Goal: Use online tool/utility: Utilize a website feature to perform a specific function

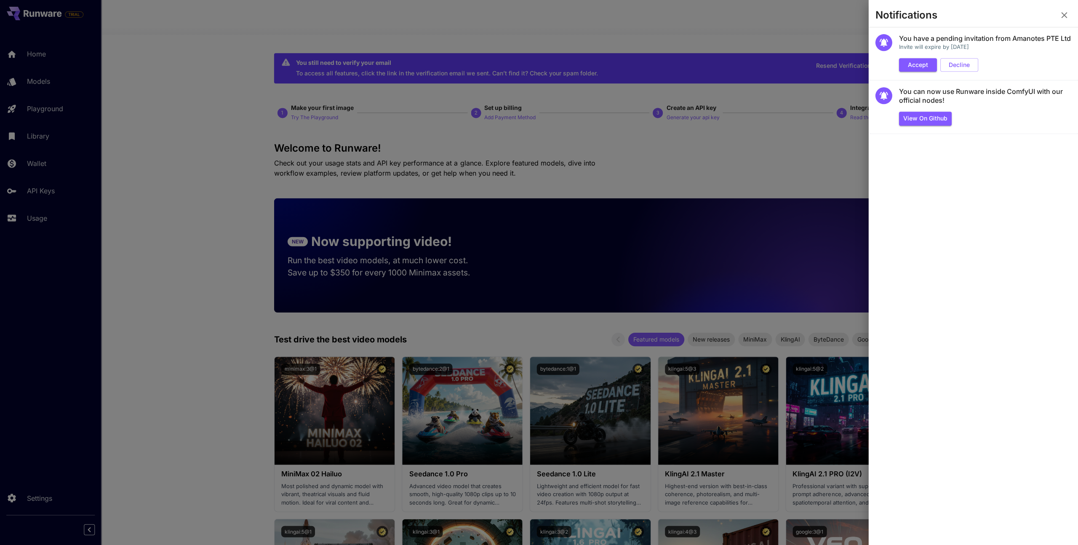
click at [703, 174] on div at bounding box center [539, 272] width 1078 height 545
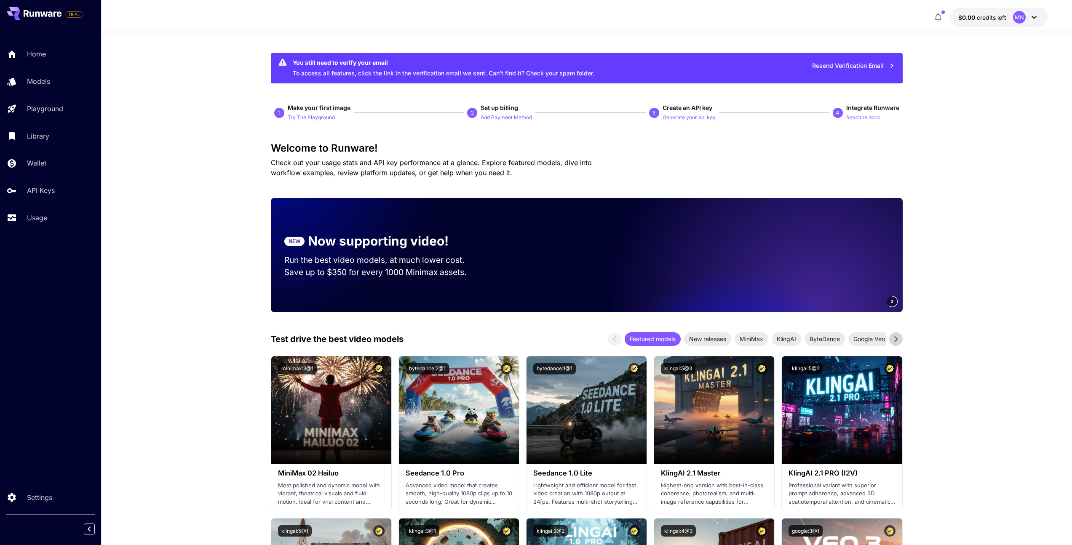
click at [1029, 19] on icon at bounding box center [1034, 17] width 10 height 10
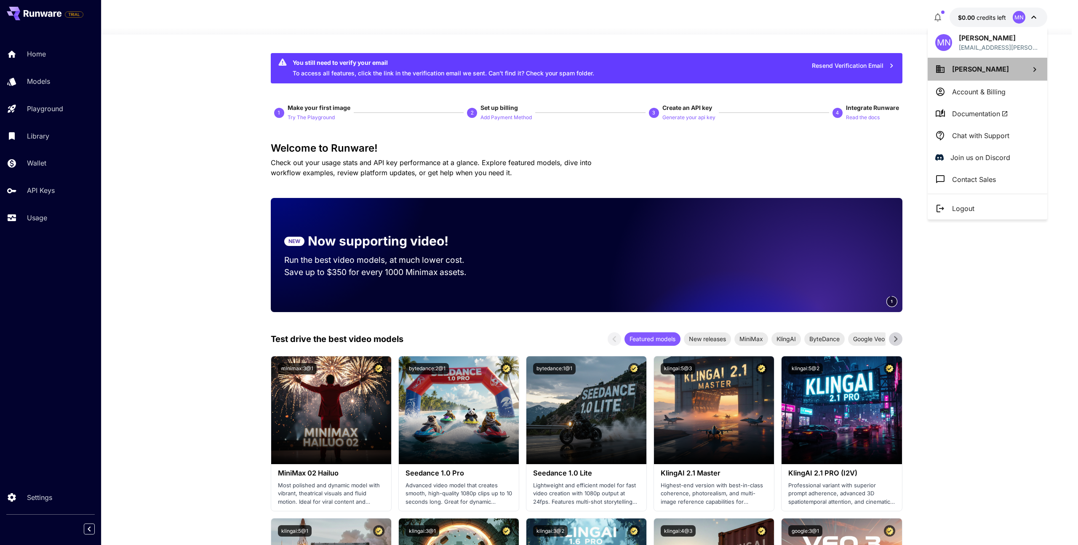
click at [981, 72] on span "[PERSON_NAME]" at bounding box center [980, 69] width 57 height 8
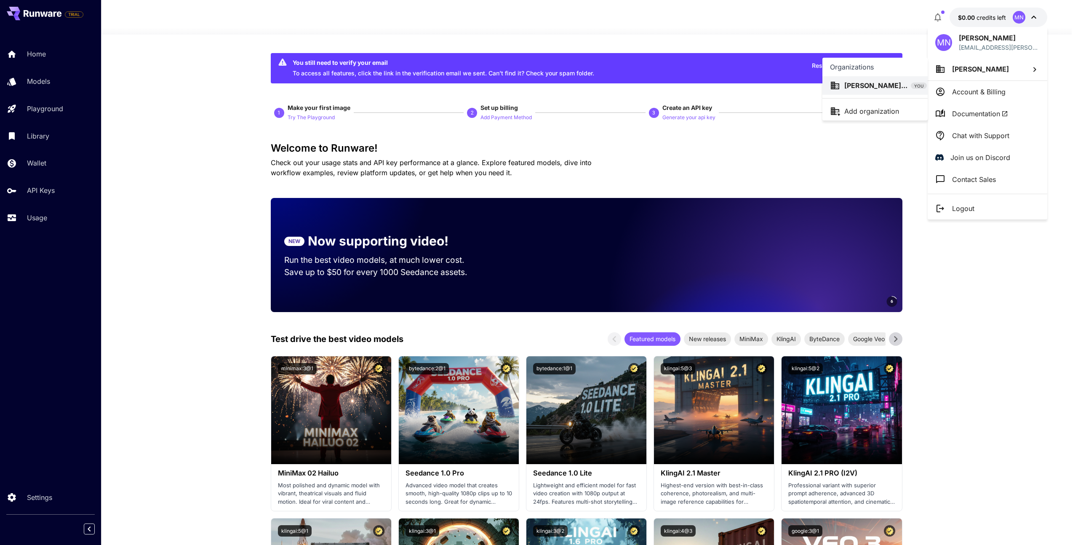
click at [899, 86] on p "Michelle Nguye..." at bounding box center [876, 85] width 63 height 10
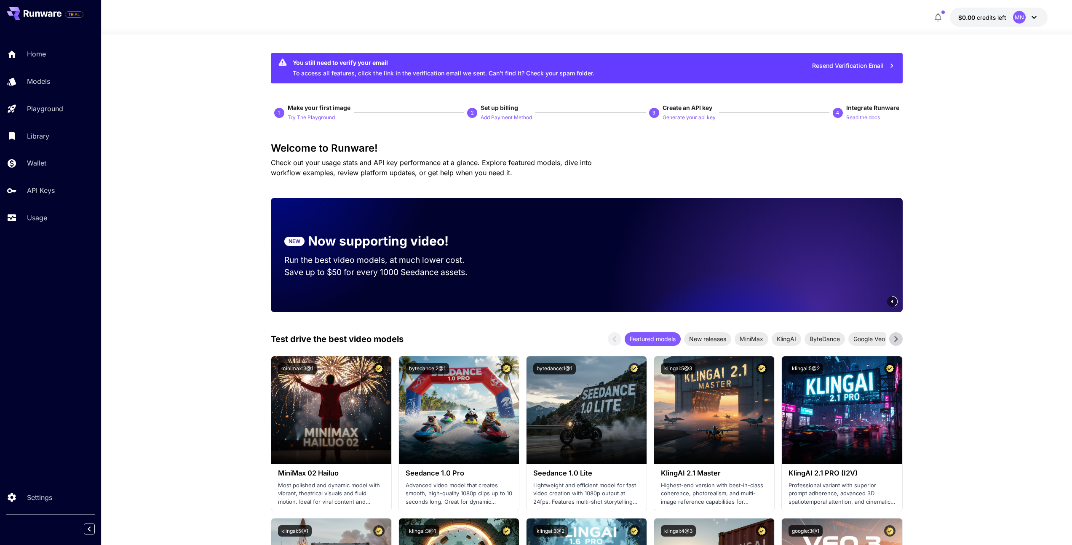
click at [940, 16] on icon "button" at bounding box center [938, 17] width 7 height 8
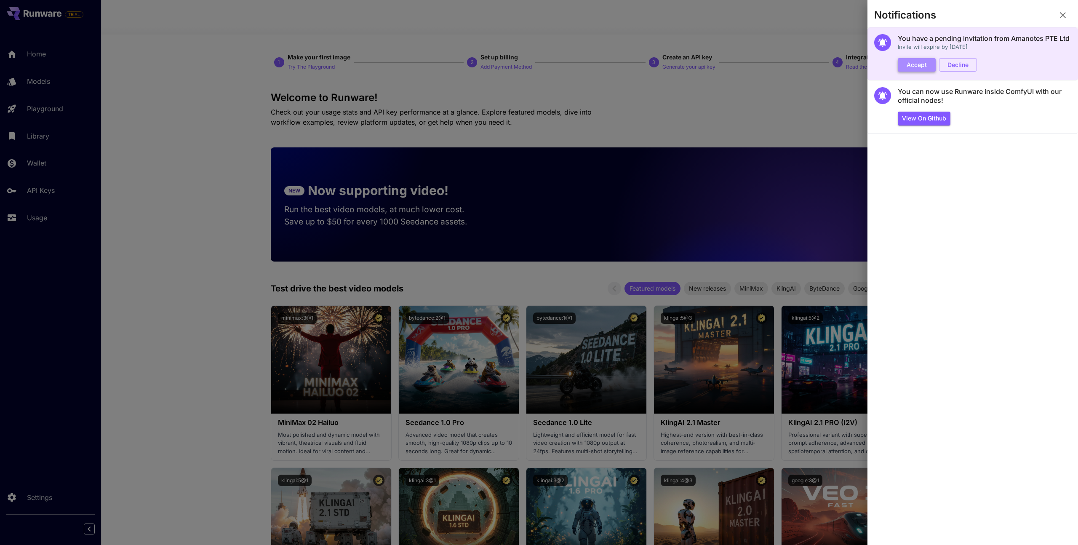
click at [925, 67] on button "Accept" at bounding box center [917, 65] width 38 height 14
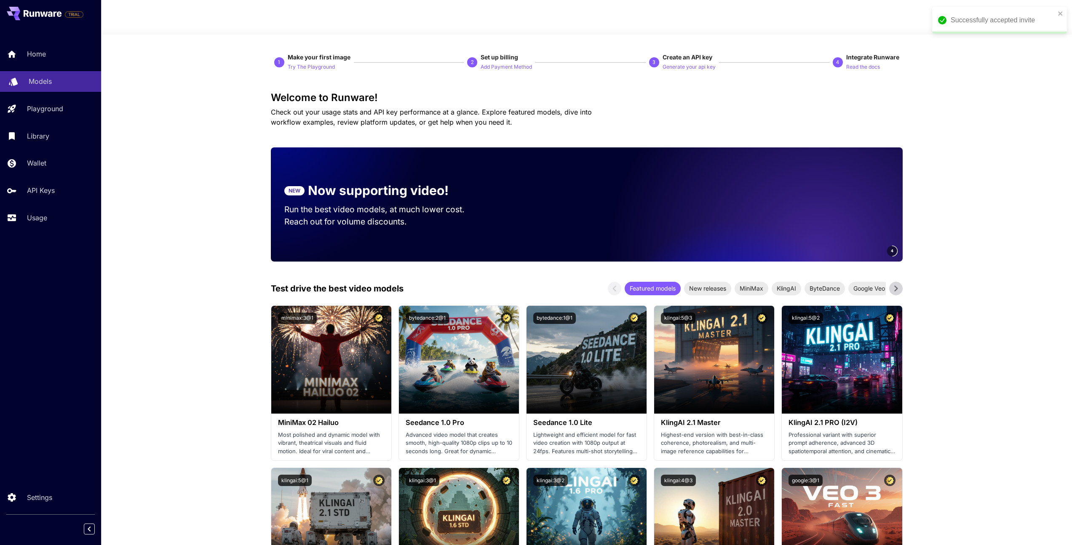
click at [64, 77] on div "Models" at bounding box center [62, 81] width 66 height 10
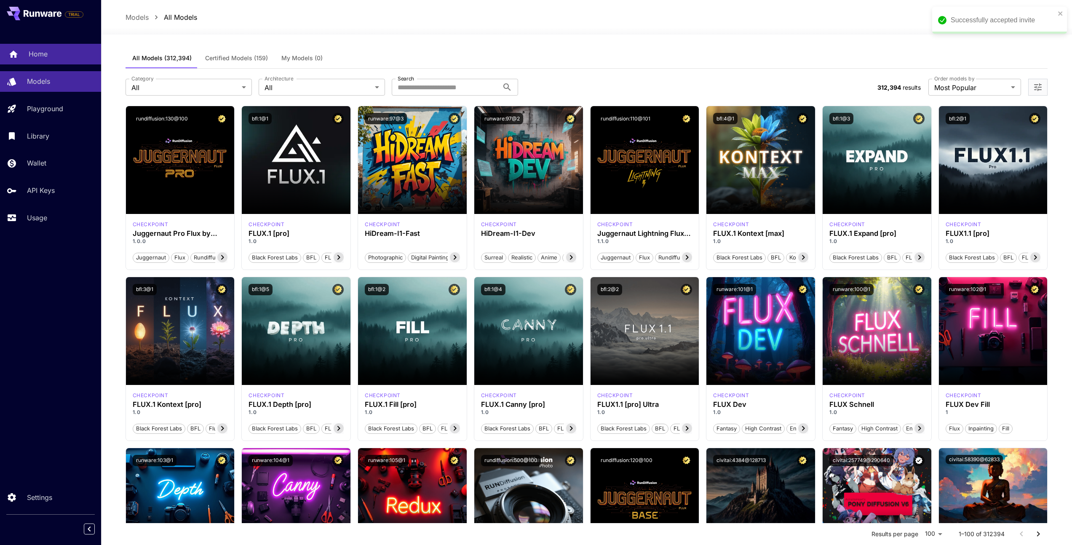
click at [54, 45] on link "Home" at bounding box center [50, 54] width 101 height 21
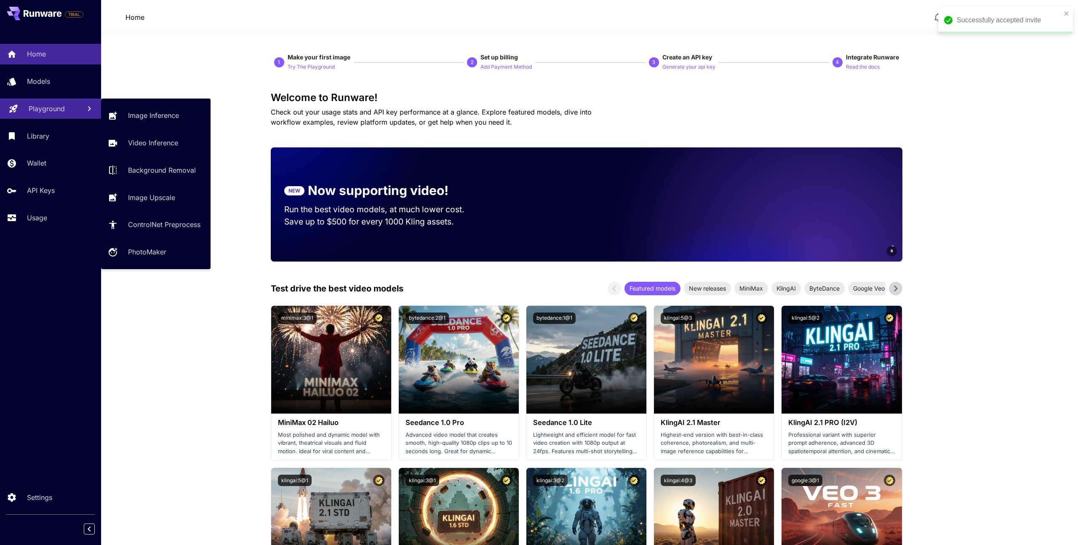
click at [45, 106] on p "Playground" at bounding box center [47, 109] width 36 height 10
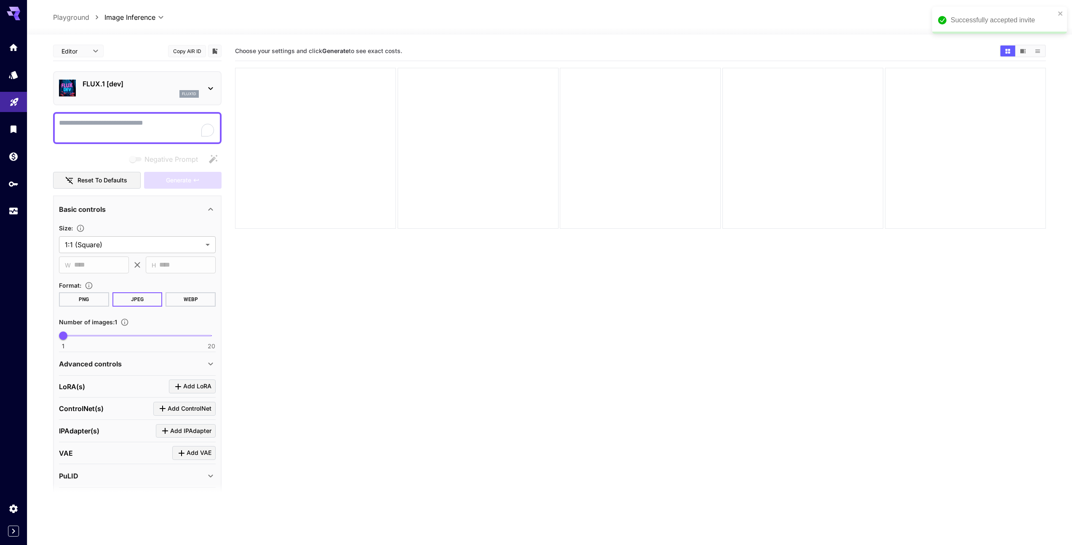
click at [372, 287] on section "Choose your settings and click Generate to see exact costs." at bounding box center [640, 313] width 811 height 545
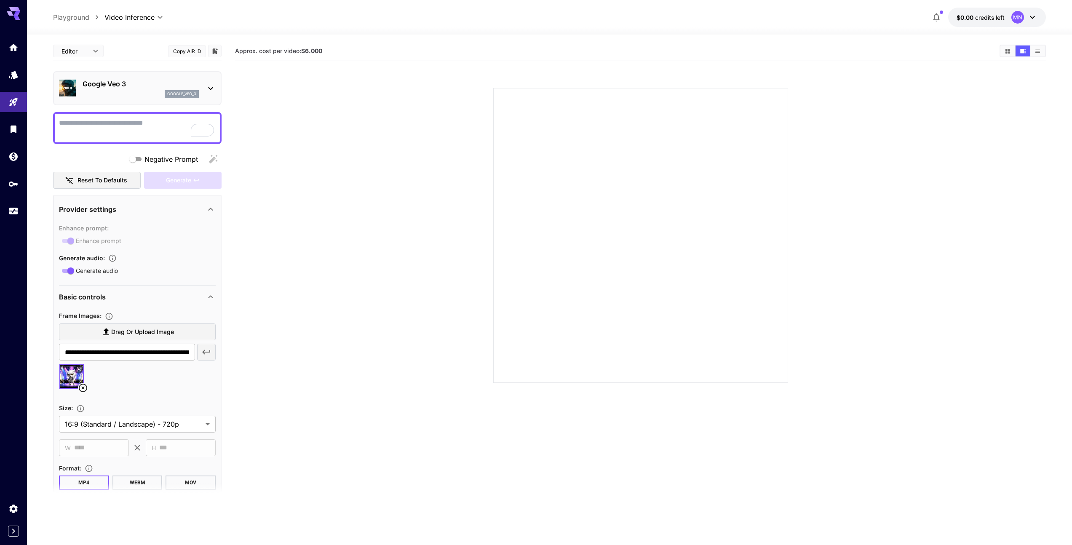
click at [133, 118] on textarea "Negative Prompt" at bounding box center [137, 128] width 157 height 20
paste textarea "**********"
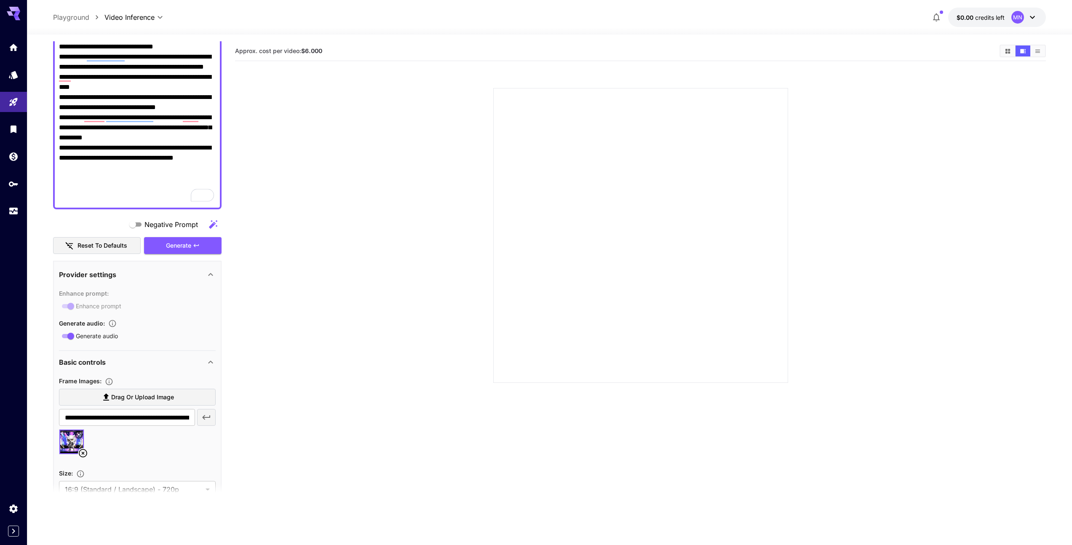
scroll to position [177, 0]
click at [218, 225] on button "button" at bounding box center [213, 224] width 17 height 17
click at [76, 198] on textarea "Negative Prompt" at bounding box center [137, 72] width 157 height 263
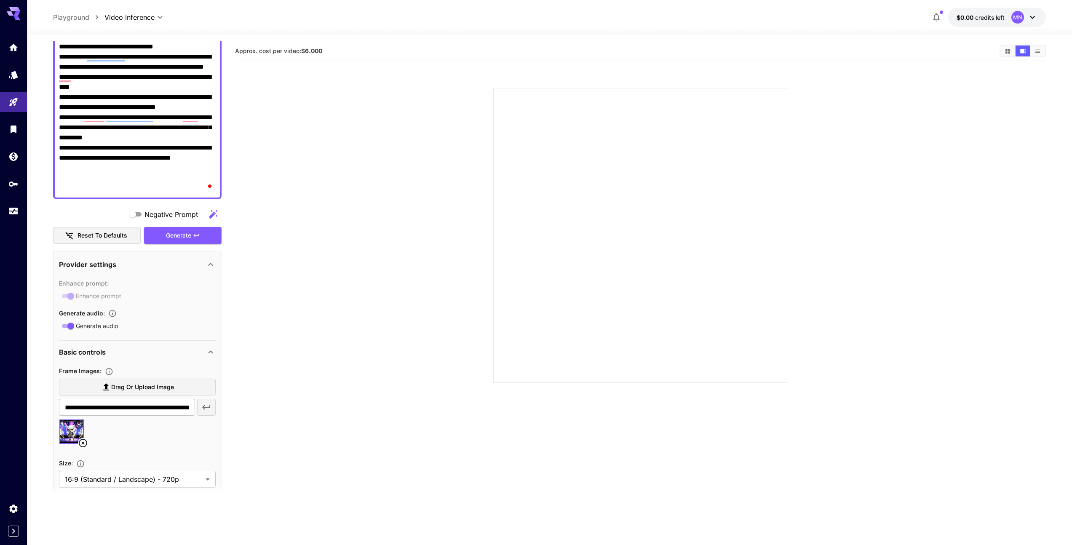
type textarea "**********"
click at [375, 347] on section at bounding box center [640, 225] width 643 height 315
click at [1016, 17] on div "MN" at bounding box center [1017, 17] width 13 height 13
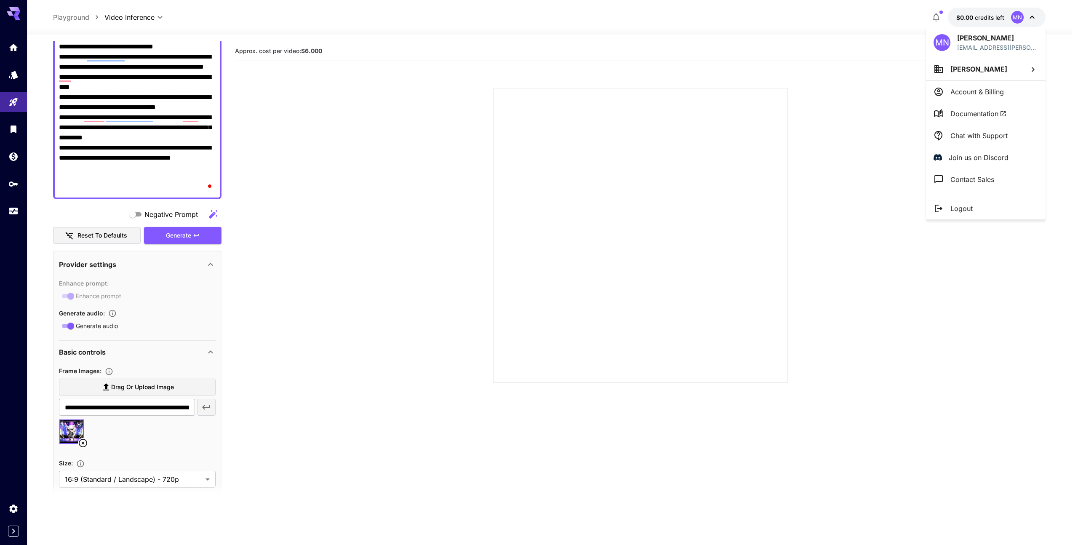
click at [938, 12] on div at bounding box center [539, 272] width 1078 height 545
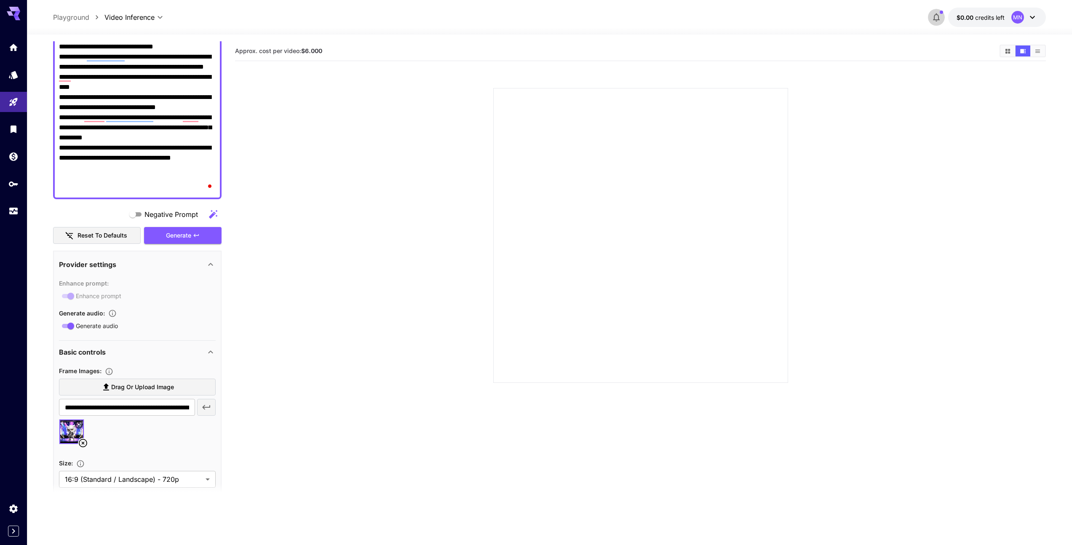
click at [937, 16] on icon "button" at bounding box center [936, 17] width 10 height 10
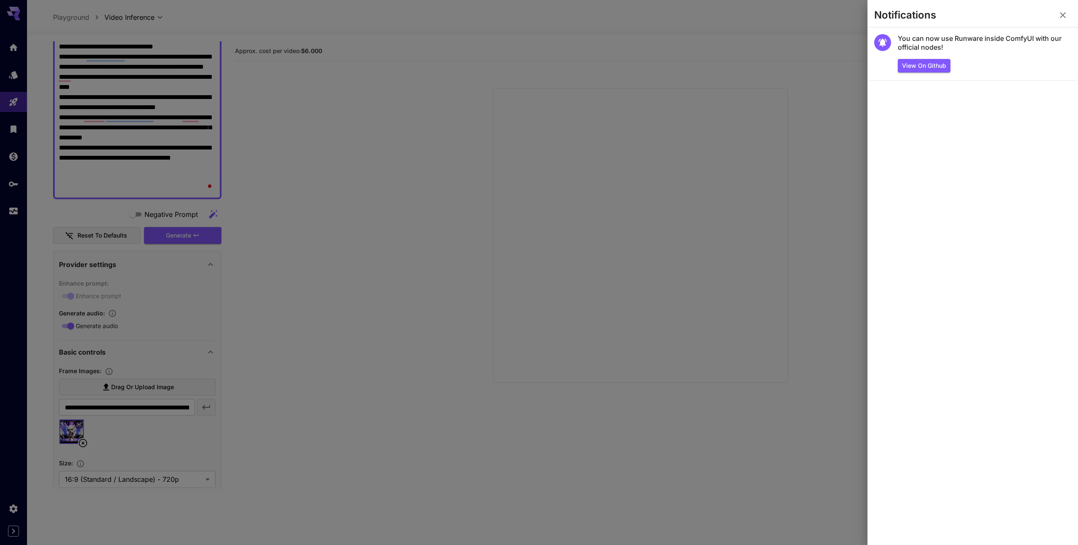
click at [1065, 13] on icon "button" at bounding box center [1063, 15] width 6 height 6
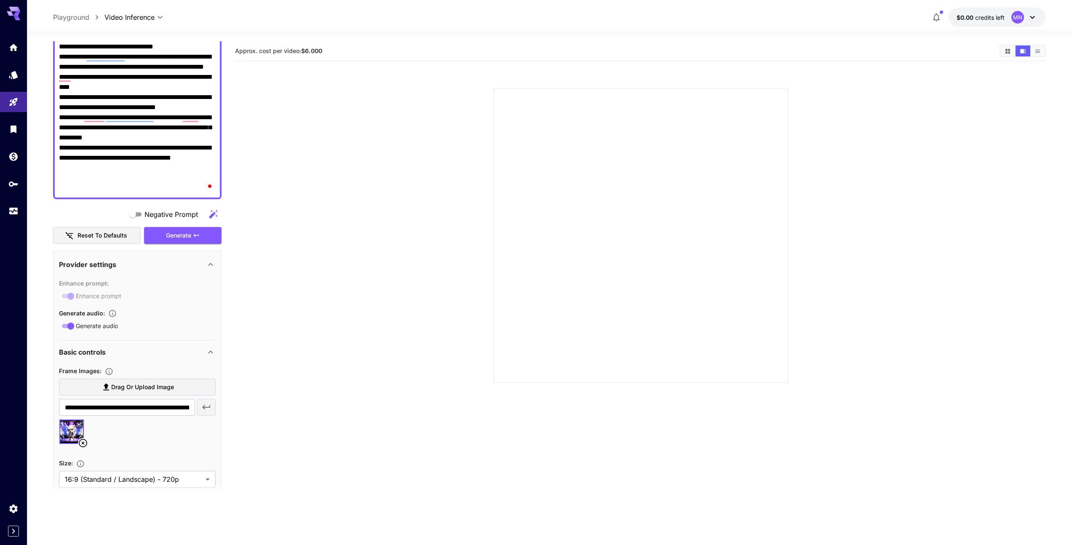
click at [743, 218] on div at bounding box center [640, 235] width 295 height 295
click at [51, 16] on div "**********" at bounding box center [549, 17] width 1045 height 35
click at [62, 16] on p "Playground" at bounding box center [71, 17] width 36 height 10
type input "**********"
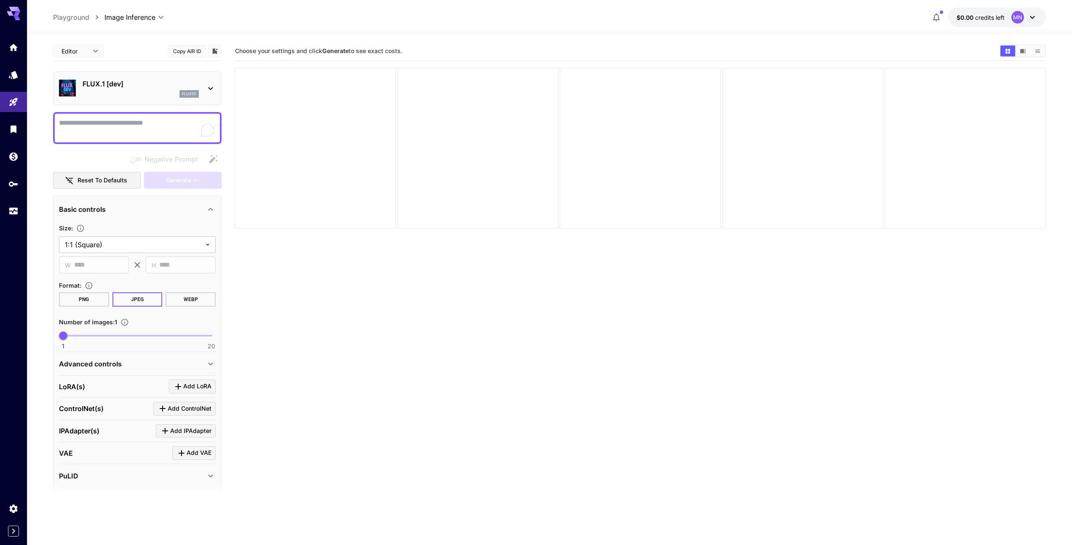
click at [62, 16] on p "Playground" at bounding box center [71, 17] width 36 height 10
click at [11, 48] on icon "Home" at bounding box center [14, 45] width 10 height 10
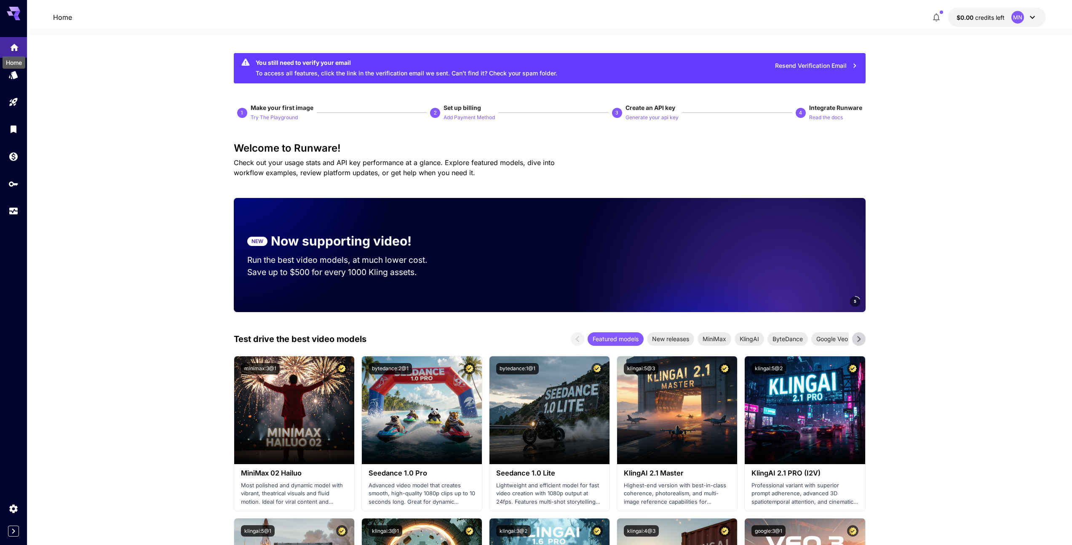
click at [11, 48] on icon "Home" at bounding box center [14, 47] width 10 height 10
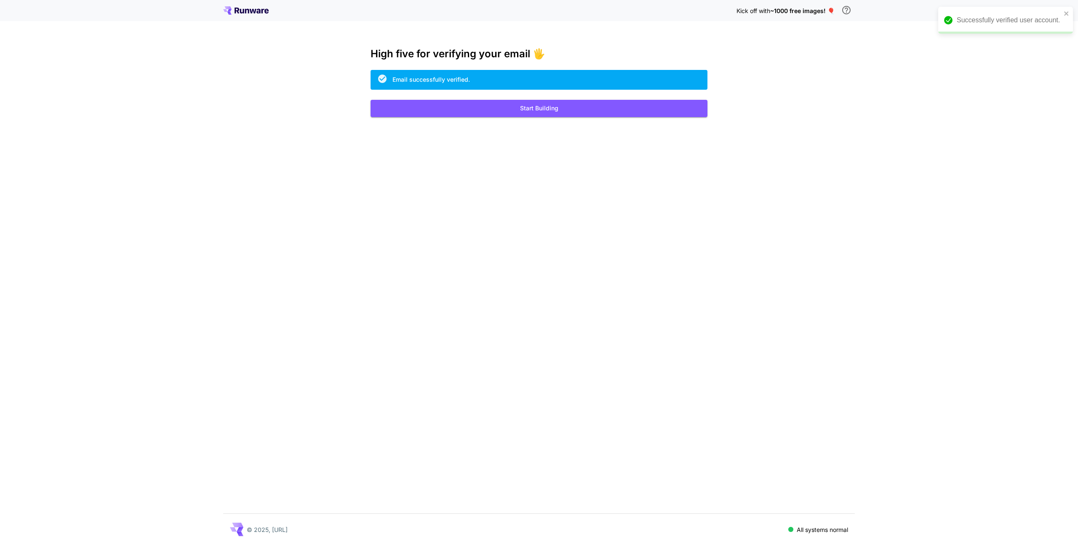
click at [627, 274] on div "Kick off with ~1000 free images! 🎈 High five for verifying your email 🖐️ Email …" at bounding box center [539, 272] width 1078 height 545
click at [579, 103] on button "Start Building" at bounding box center [539, 108] width 337 height 17
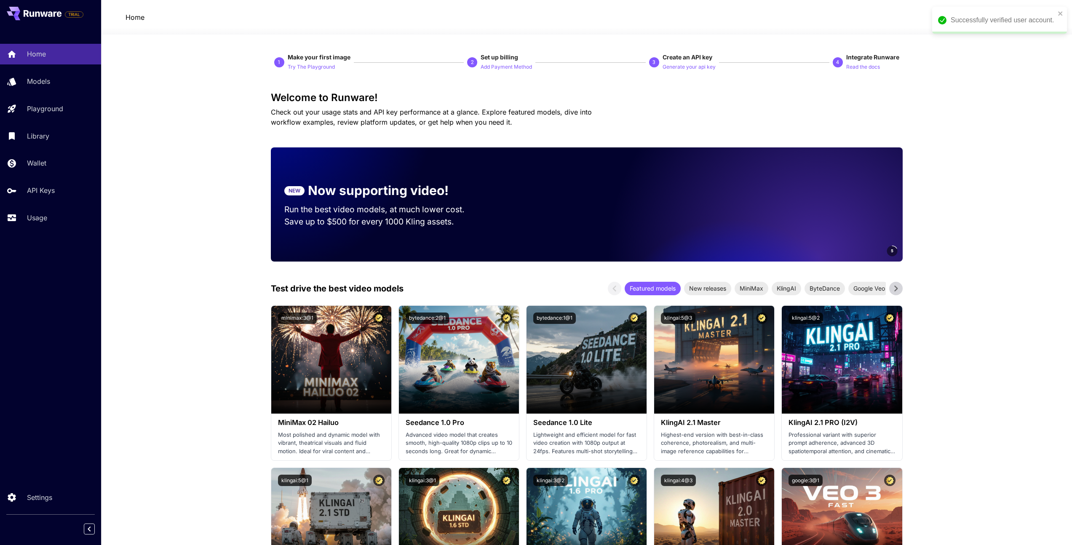
click at [1056, 13] on div "Successfully verified user account." at bounding box center [997, 20] width 122 height 15
click at [976, 17] on span "$0.00" at bounding box center [967, 17] width 19 height 7
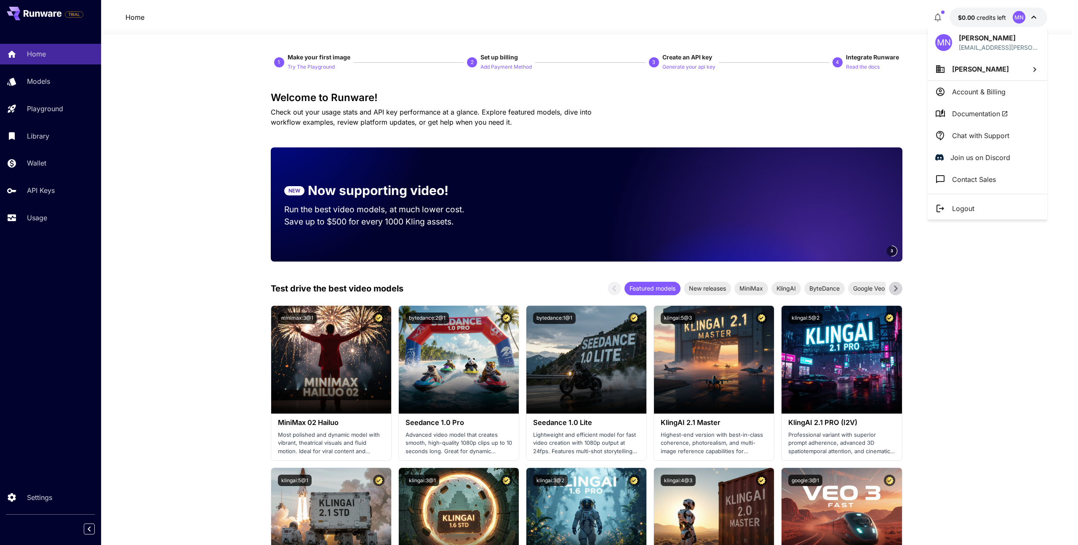
click at [976, 17] on div at bounding box center [539, 272] width 1078 height 545
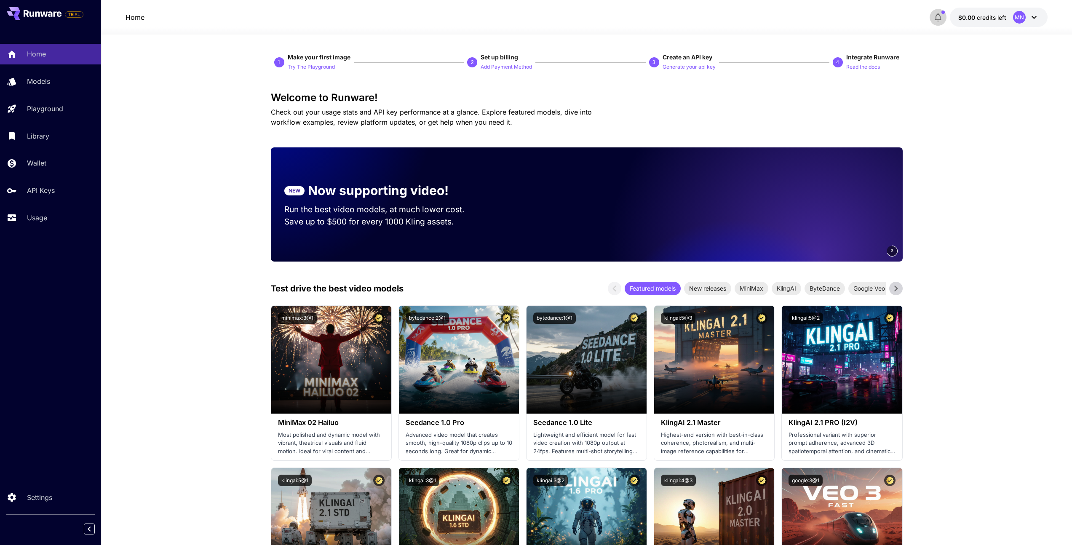
click at [943, 18] on icon "button" at bounding box center [938, 17] width 10 height 10
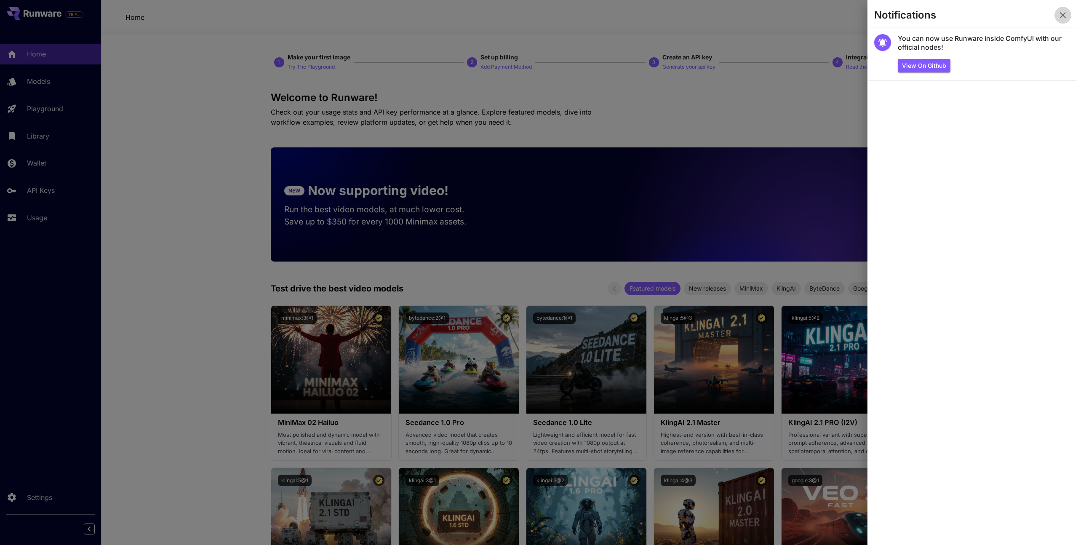
click at [1066, 17] on icon "button" at bounding box center [1063, 15] width 10 height 10
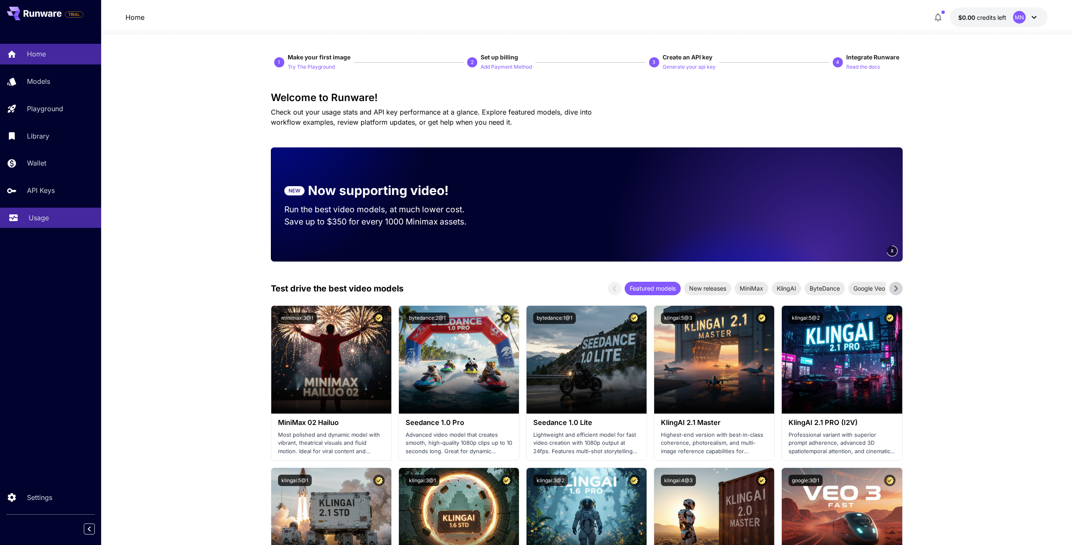
click at [32, 217] on p "Usage" at bounding box center [39, 218] width 20 height 10
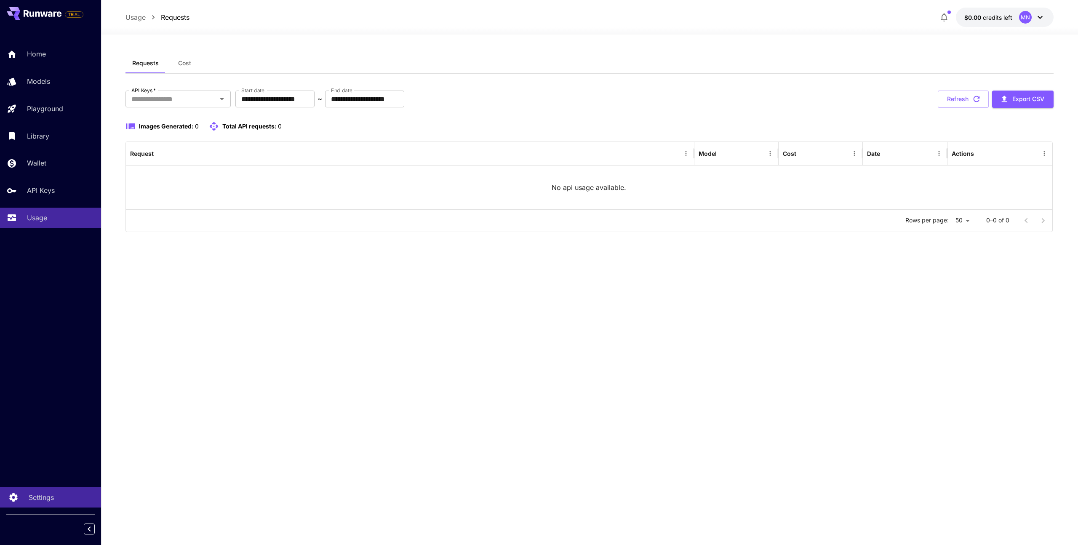
click at [33, 501] on p "Settings" at bounding box center [41, 497] width 25 height 10
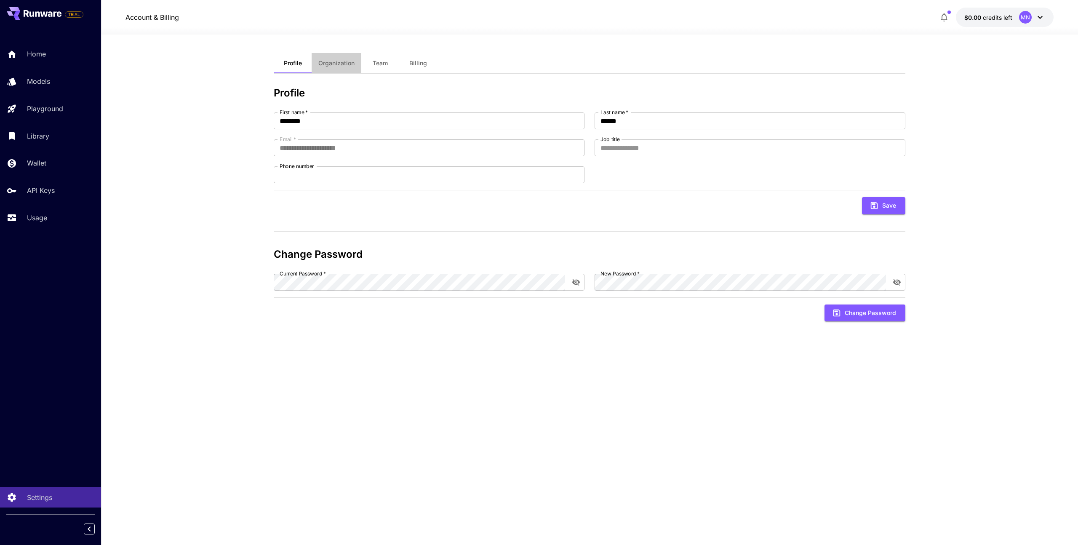
click at [345, 66] on span "Organization" at bounding box center [336, 63] width 36 height 8
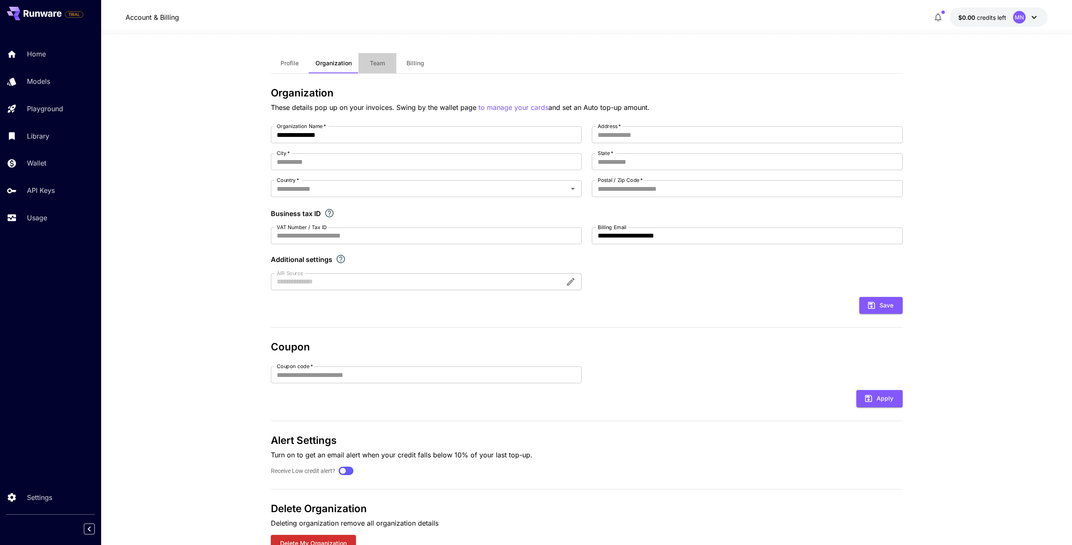
click at [372, 67] on span "Team" at bounding box center [377, 63] width 15 height 8
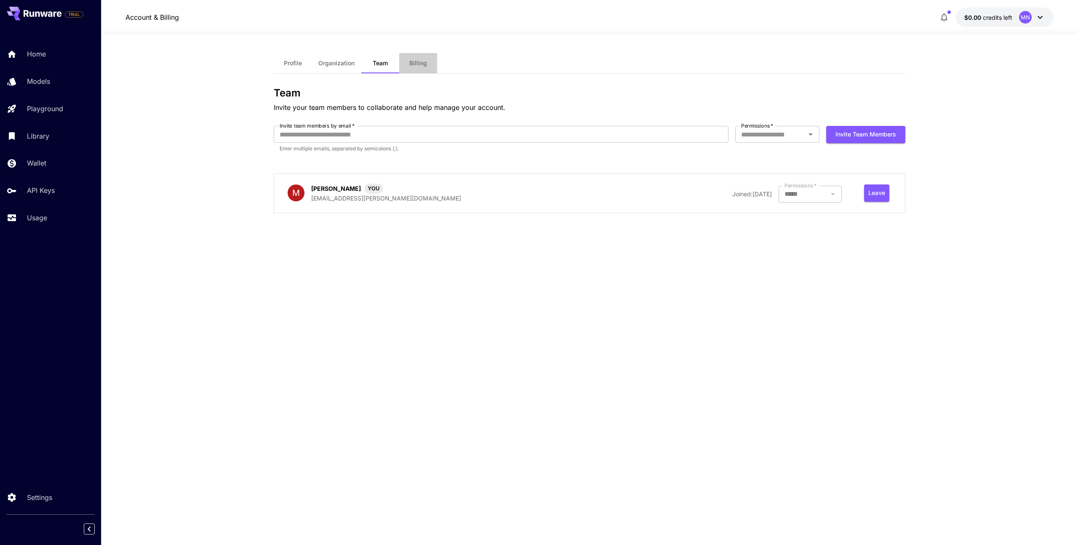
click at [422, 65] on span "Billing" at bounding box center [418, 63] width 18 height 8
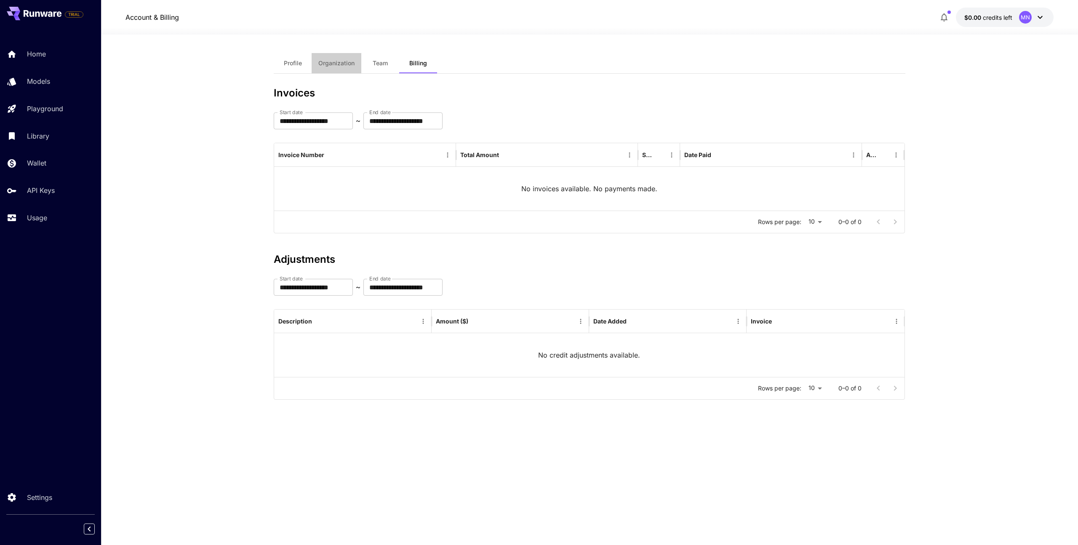
click at [342, 67] on span "Organization" at bounding box center [336, 63] width 36 height 8
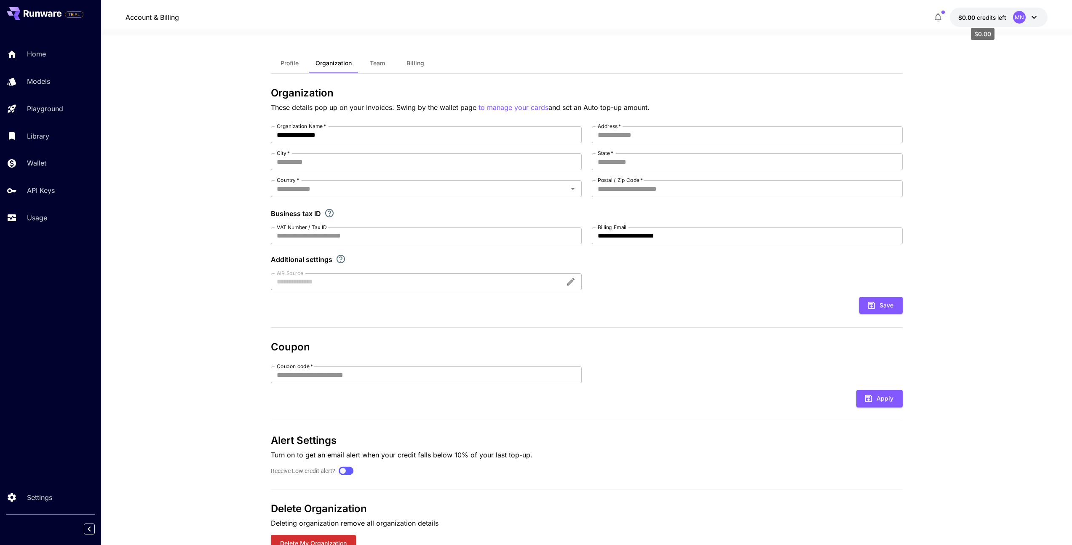
click at [989, 18] on span "credits left" at bounding box center [991, 17] width 29 height 7
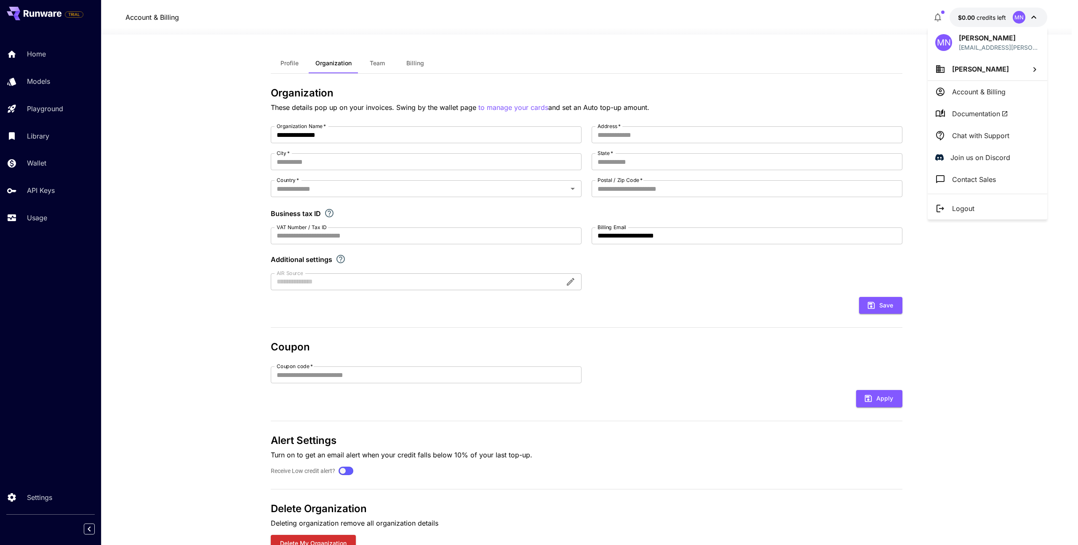
click at [940, 18] on div at bounding box center [539, 272] width 1078 height 545
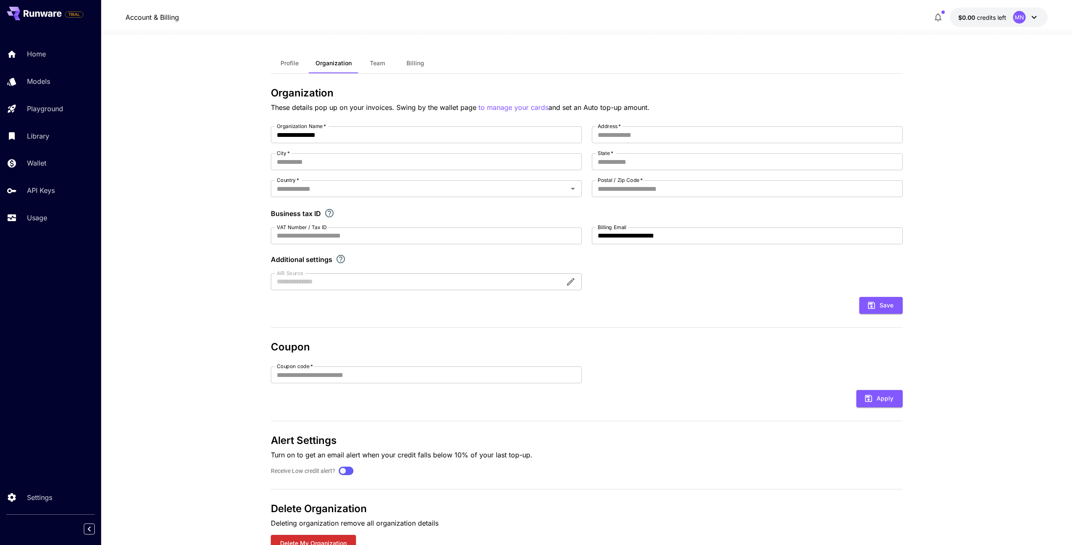
click at [930, 14] on button "button" at bounding box center [938, 17] width 17 height 17
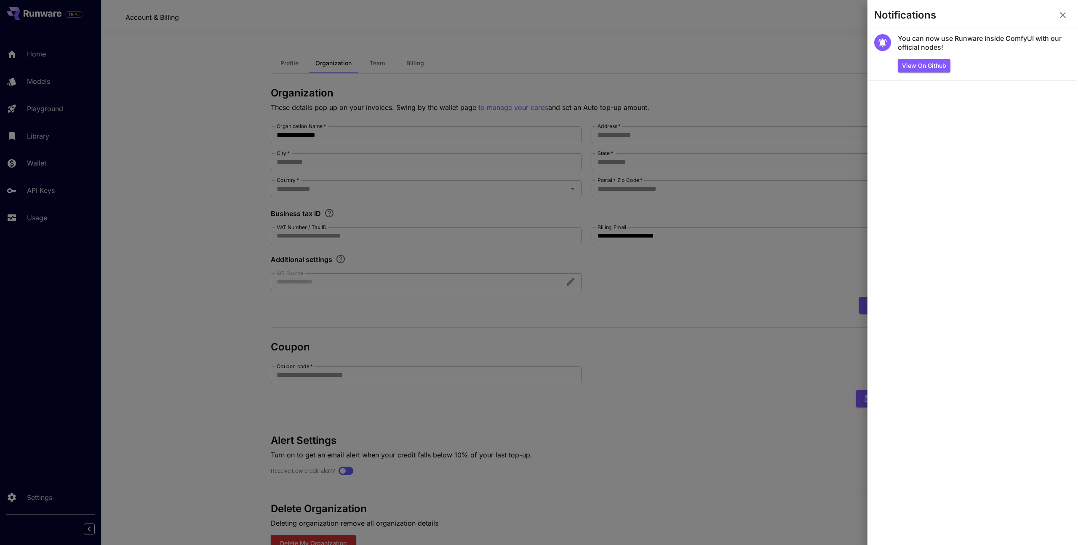
click at [1067, 13] on icon "button" at bounding box center [1063, 15] width 10 height 10
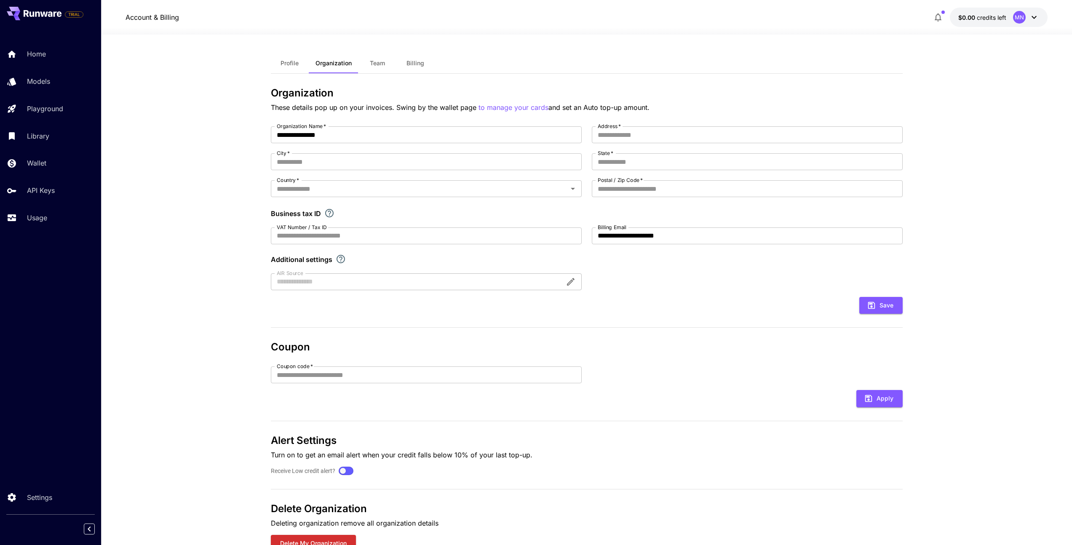
click at [931, 20] on button "button" at bounding box center [938, 17] width 17 height 17
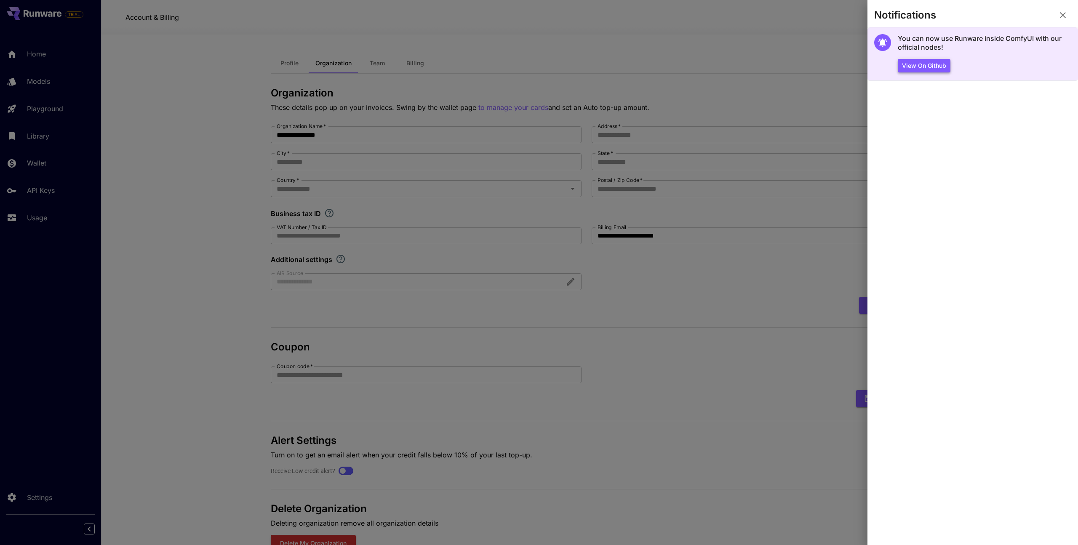
click at [931, 61] on button "View on Github" at bounding box center [924, 66] width 53 height 14
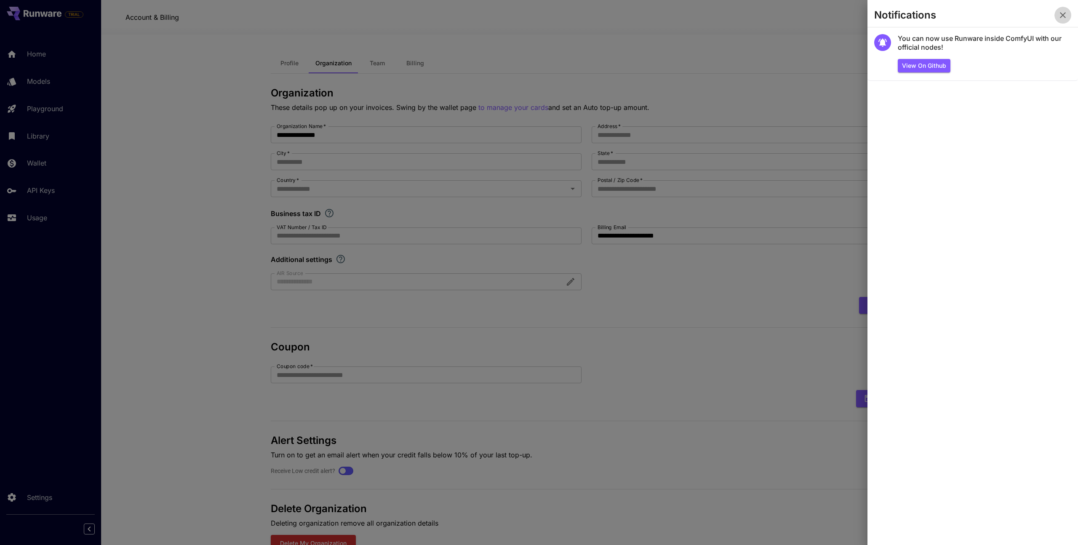
click at [1059, 17] on icon "button" at bounding box center [1063, 15] width 10 height 10
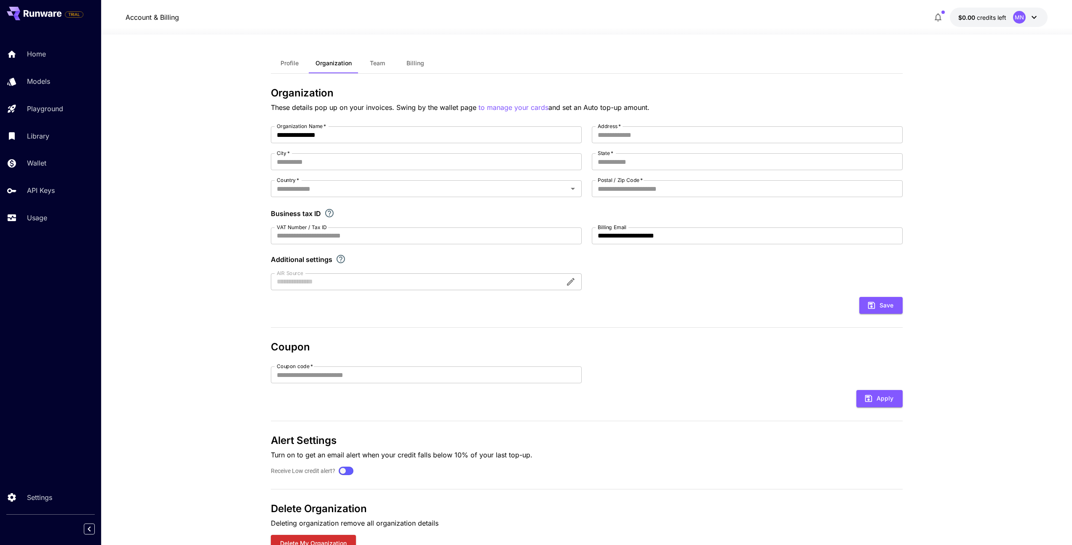
click at [1001, 17] on span "credits left" at bounding box center [991, 17] width 29 height 7
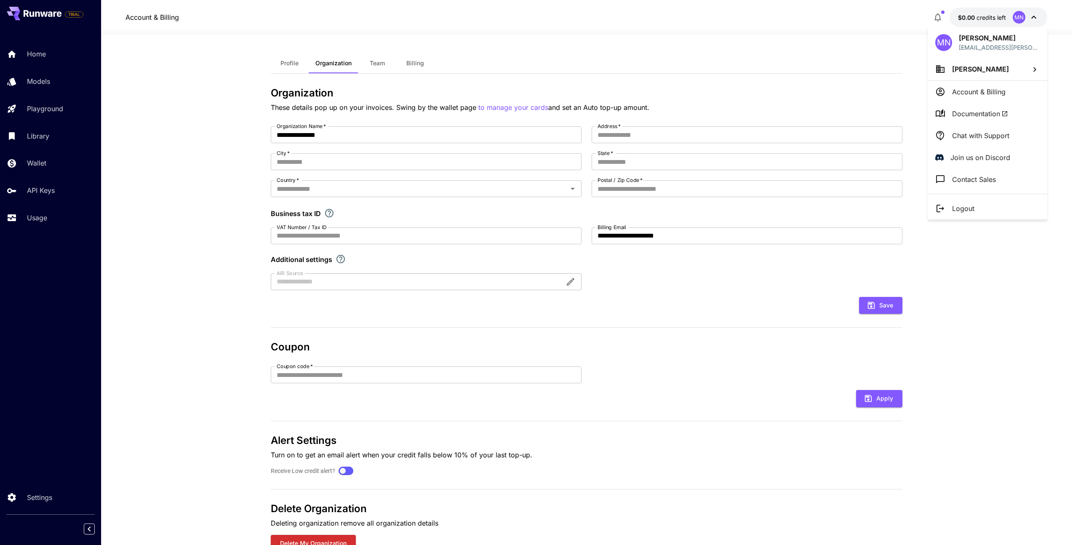
click at [985, 71] on span "[PERSON_NAME]" at bounding box center [980, 69] width 57 height 8
click at [897, 86] on p "Amanotes PTE L..." at bounding box center [874, 85] width 59 height 10
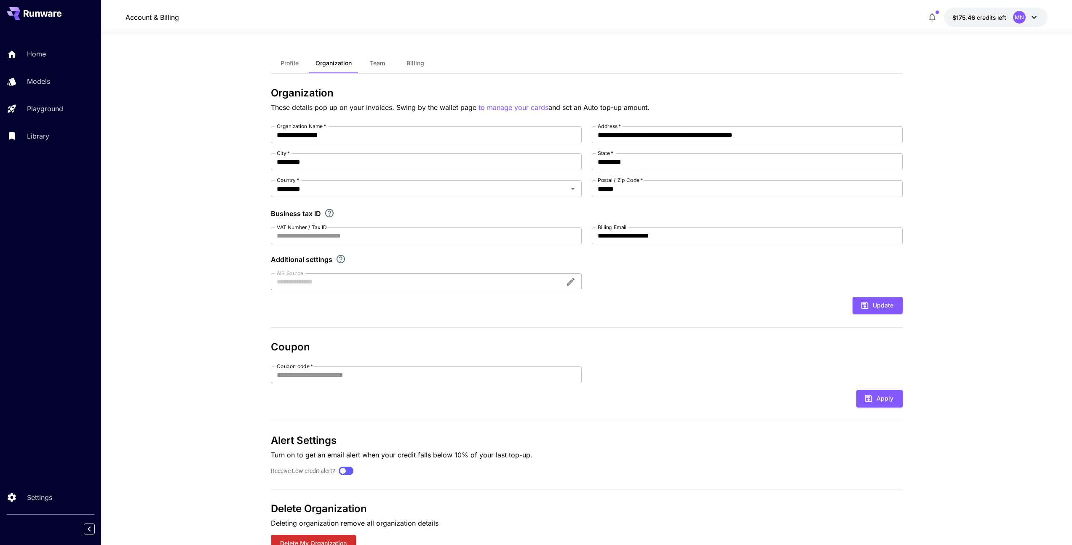
click at [168, 155] on section "**********" at bounding box center [586, 306] width 971 height 543
click at [48, 80] on p "Models" at bounding box center [40, 81] width 23 height 10
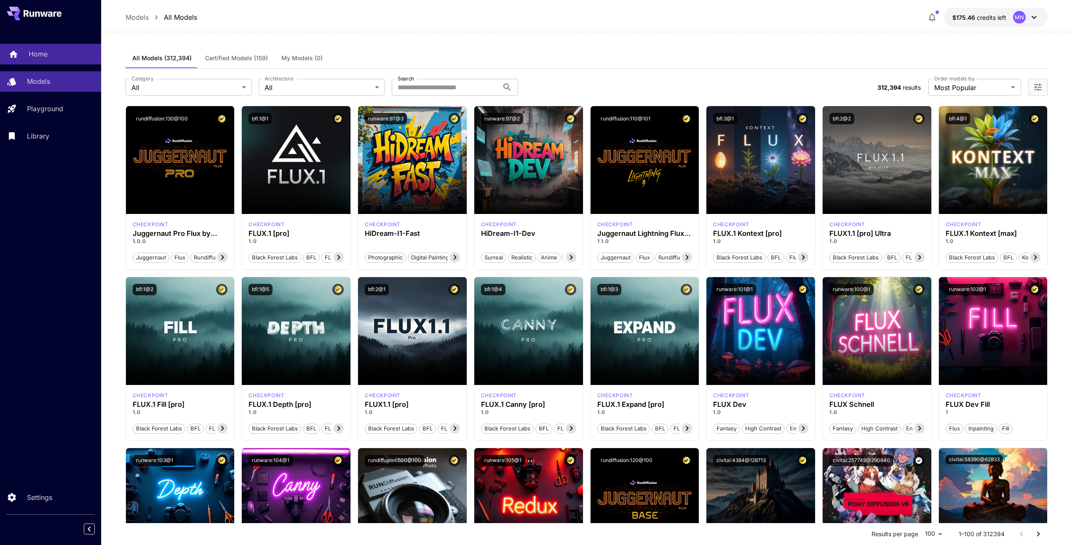
click at [50, 56] on div "Home" at bounding box center [62, 54] width 66 height 10
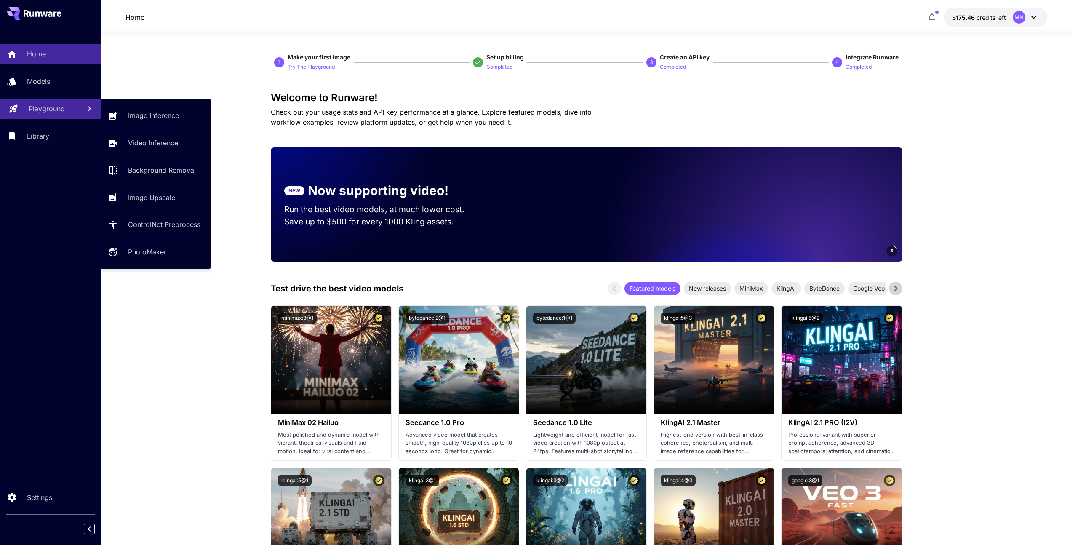
click at [50, 110] on p "Playground" at bounding box center [47, 109] width 36 height 10
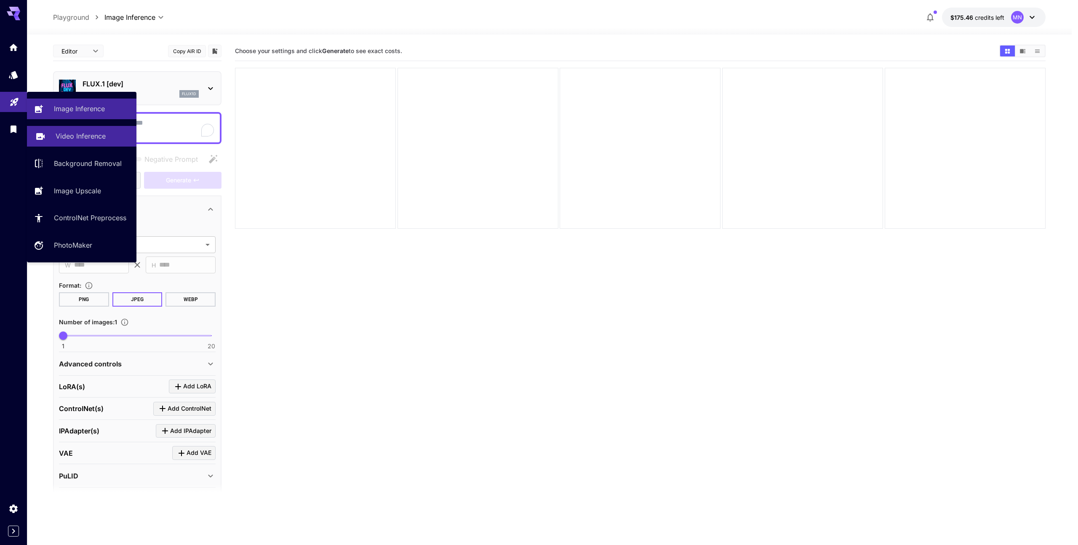
click at [72, 139] on p "Video Inference" at bounding box center [81, 136] width 50 height 10
type input "**********"
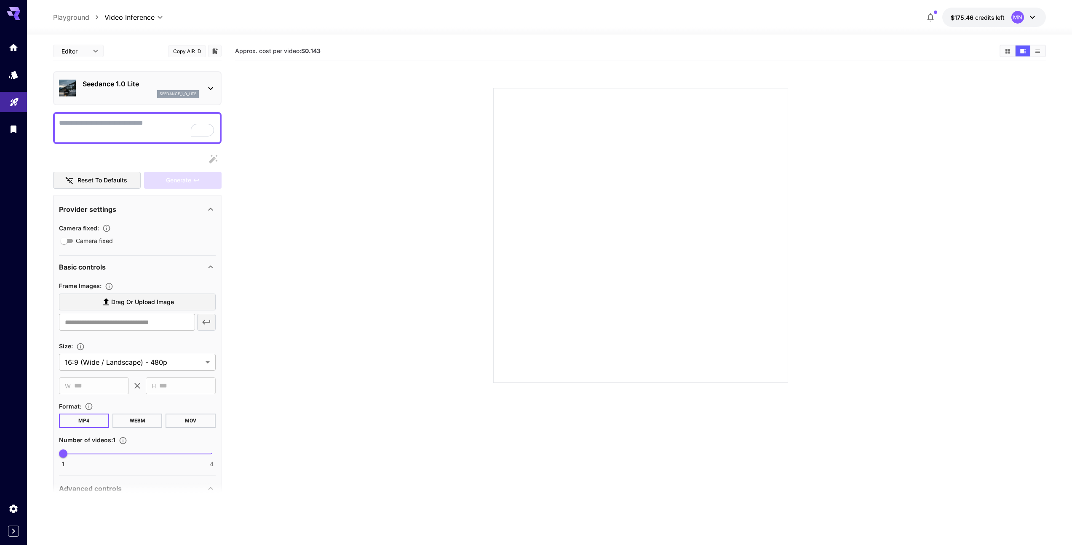
click at [124, 88] on p "Seedance 1.0 Lite" at bounding box center [141, 84] width 116 height 10
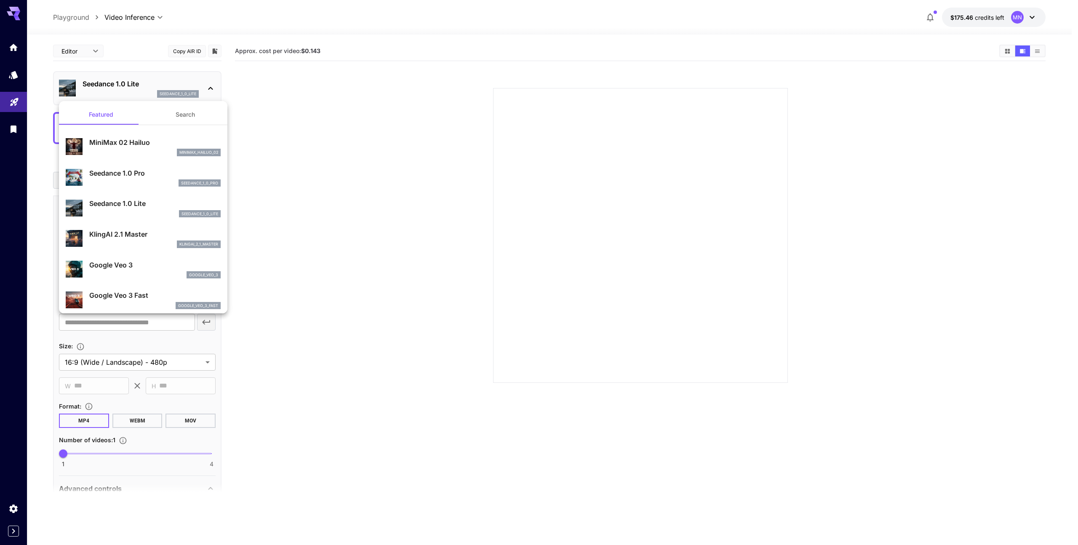
click at [174, 111] on button "Search" at bounding box center [185, 114] width 84 height 20
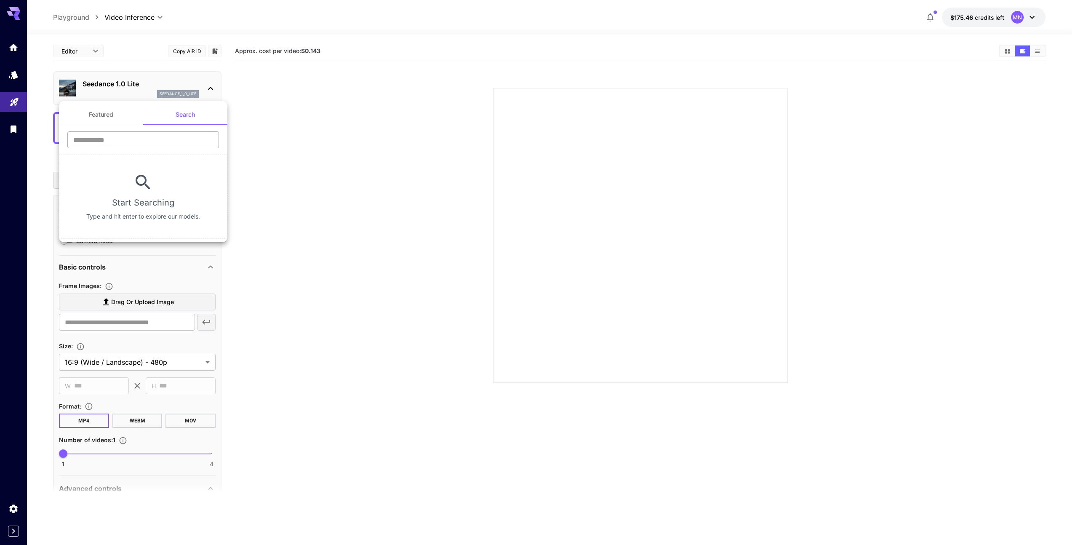
click at [146, 135] on input "text" at bounding box center [143, 139] width 152 height 17
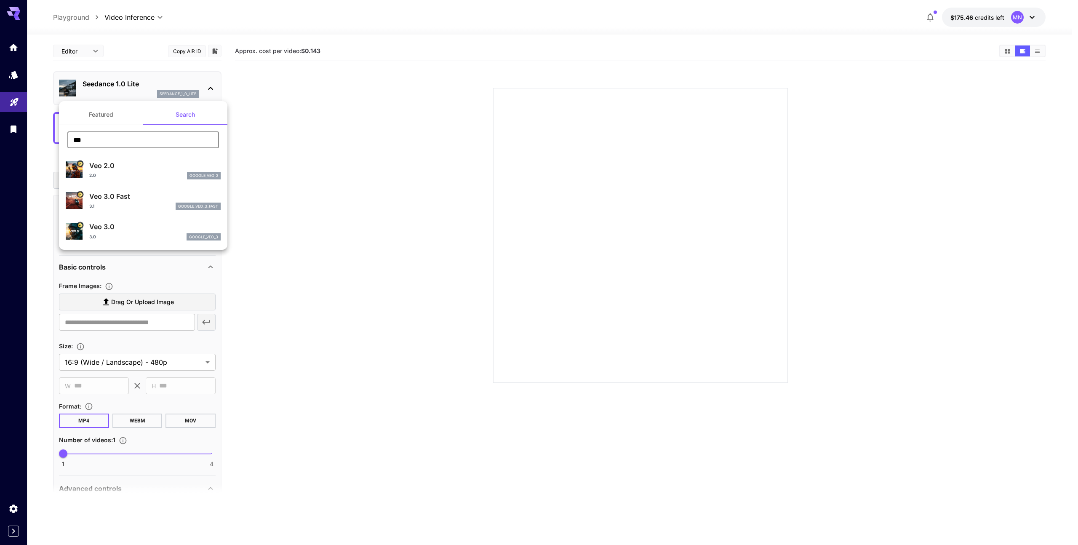
type input "***"
click at [116, 198] on p "Veo 3.0 Fast" at bounding box center [154, 196] width 131 height 10
type input "**********"
type input "****"
type input "***"
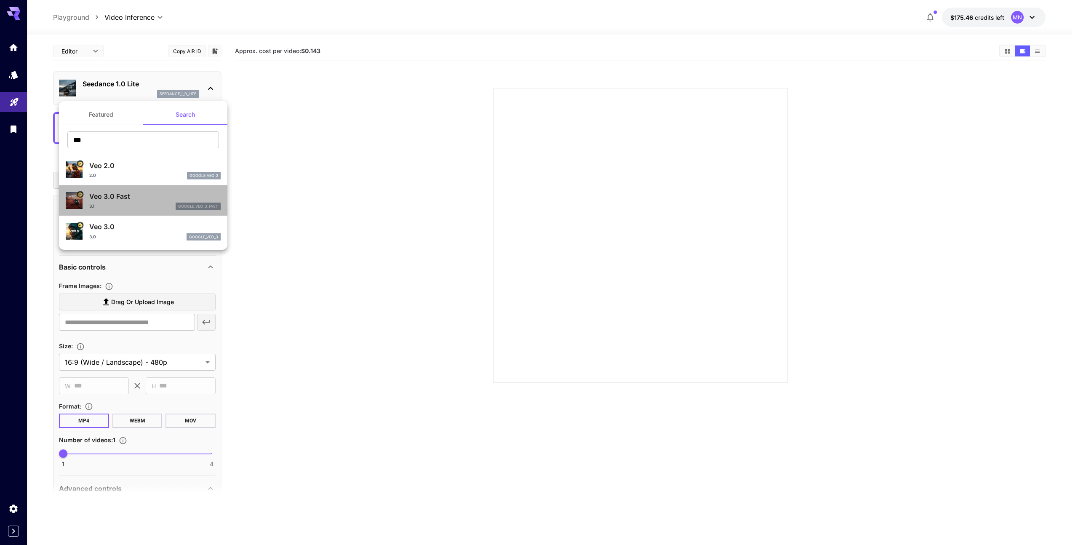
type input "*"
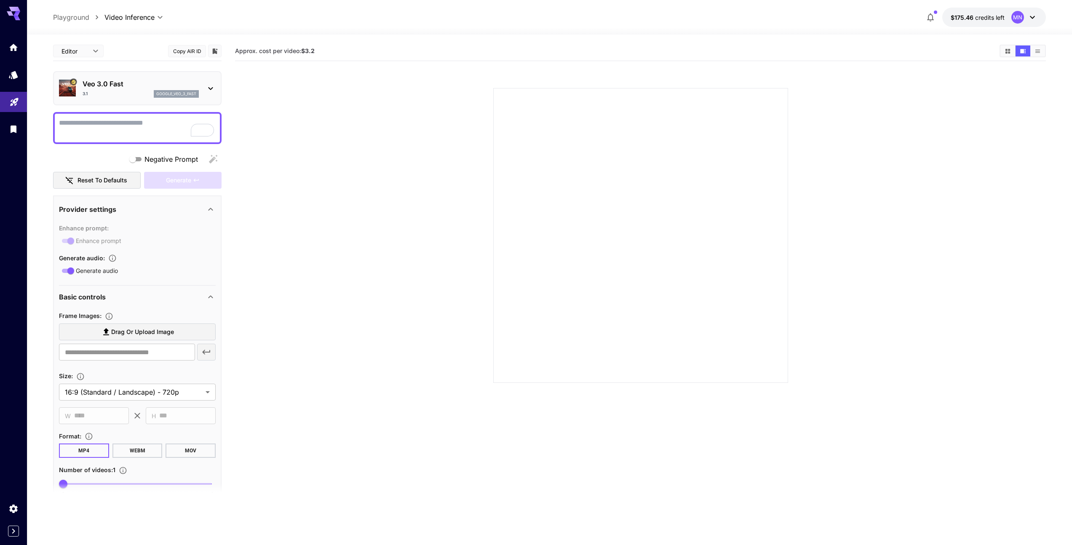
click at [390, 190] on section at bounding box center [640, 225] width 643 height 315
click at [139, 126] on textarea "Negative Prompt" at bounding box center [137, 128] width 157 height 20
click at [357, 242] on section at bounding box center [640, 225] width 643 height 315
click at [119, 331] on span "Drag or upload image" at bounding box center [142, 332] width 63 height 11
click at [0, 0] on input "Drag or upload image" at bounding box center [0, 0] width 0 height 0
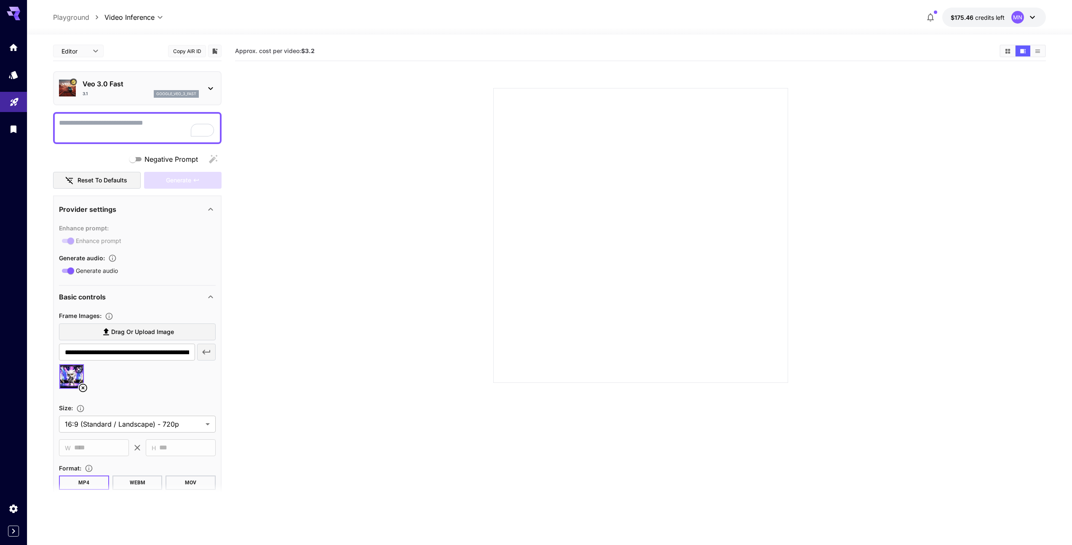
type input "**********"
click at [117, 121] on textarea "Negative Prompt" at bounding box center [137, 128] width 157 height 20
paste textarea "**********"
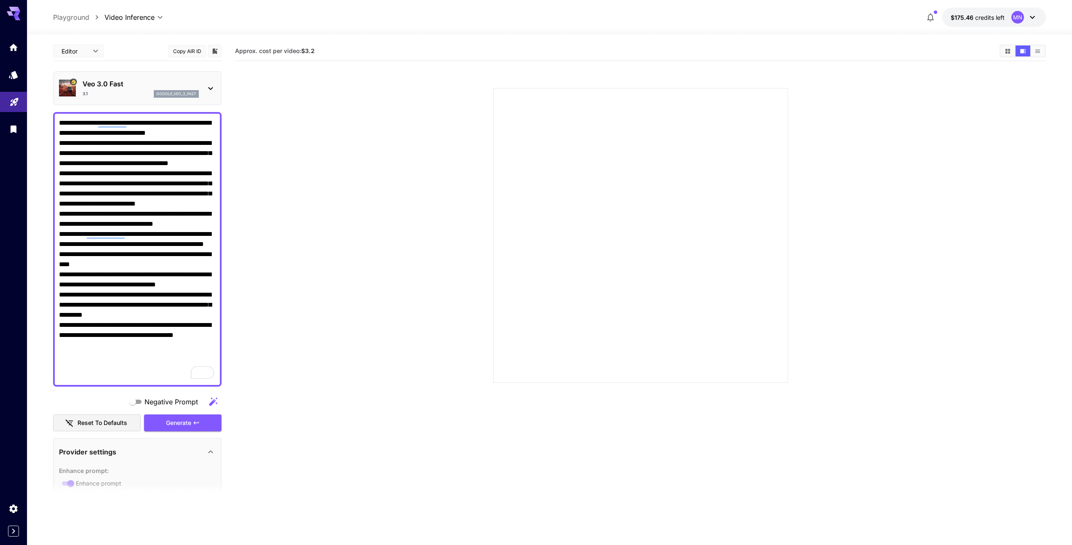
type textarea "**********"
click at [340, 254] on section at bounding box center [640, 225] width 643 height 315
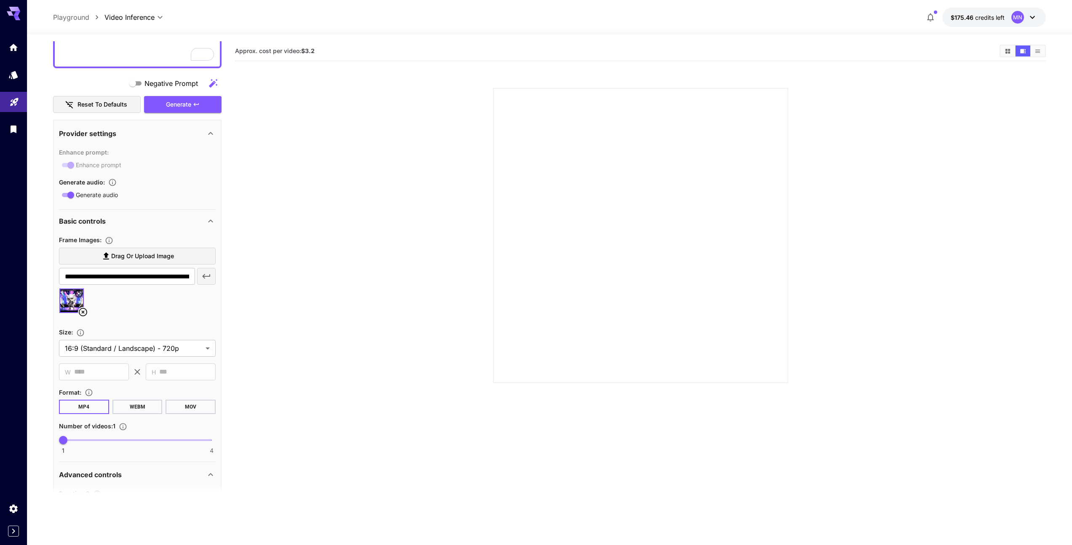
scroll to position [335, 0]
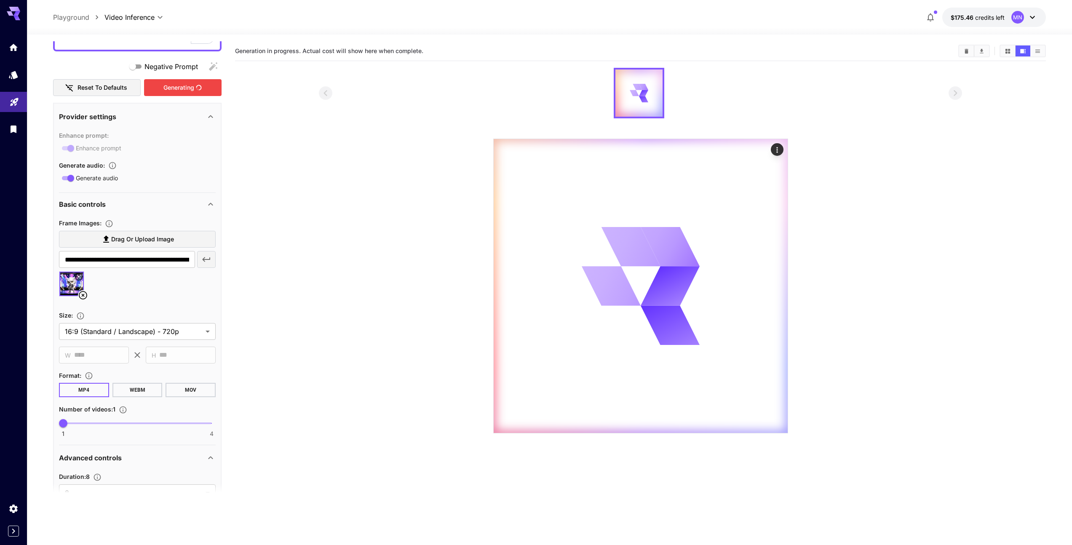
click at [194, 83] on div "Generating" at bounding box center [183, 87] width 78 height 17
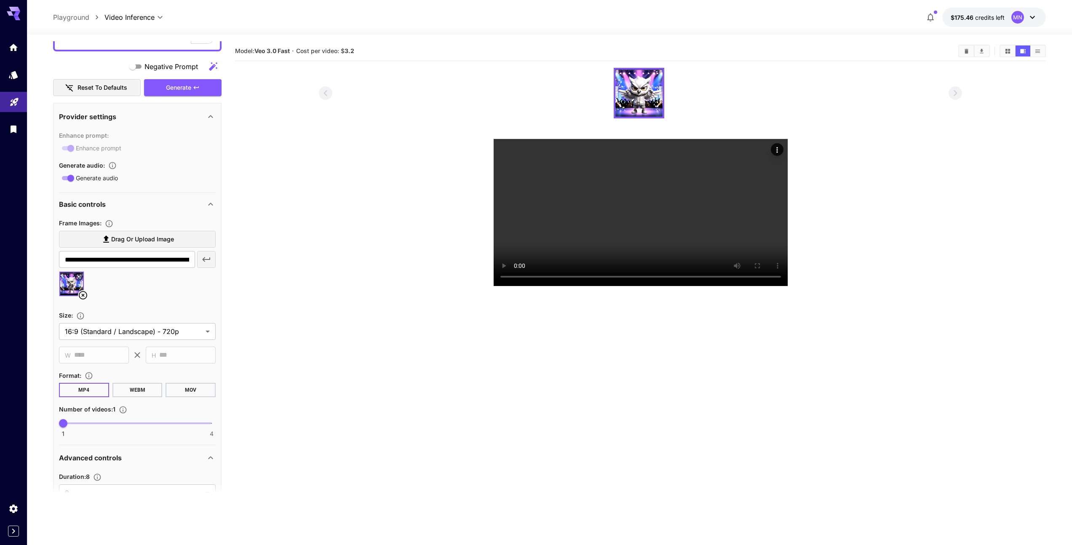
drag, startPoint x: 701, startPoint y: 468, endPoint x: 707, endPoint y: 465, distance: 6.6
click at [702, 468] on section "Model: Veo 3.0 Fast · Cost per video: $ 3.2" at bounding box center [640, 313] width 811 height 545
click at [949, 184] on section at bounding box center [640, 177] width 643 height 219
click at [774, 150] on icon "Actions" at bounding box center [777, 150] width 8 height 8
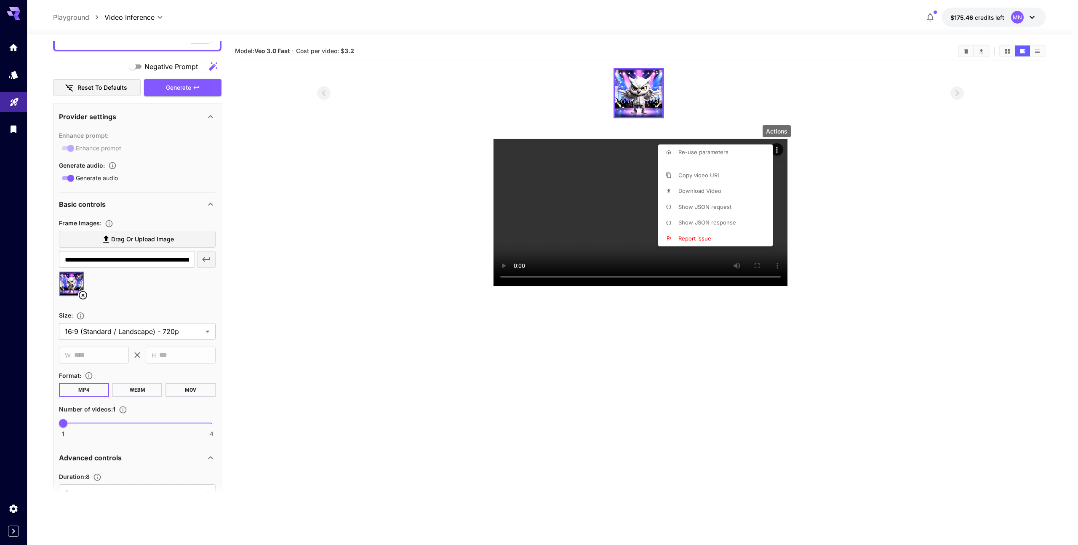
click at [693, 194] on p "Download Video" at bounding box center [700, 191] width 43 height 8
click at [864, 218] on div at bounding box center [539, 272] width 1078 height 545
